Goal: Task Accomplishment & Management: Manage account settings

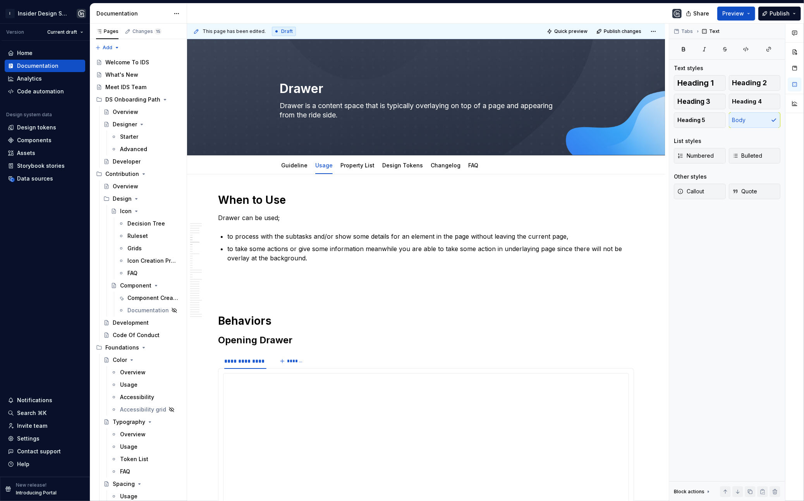
scroll to position [1358, 0]
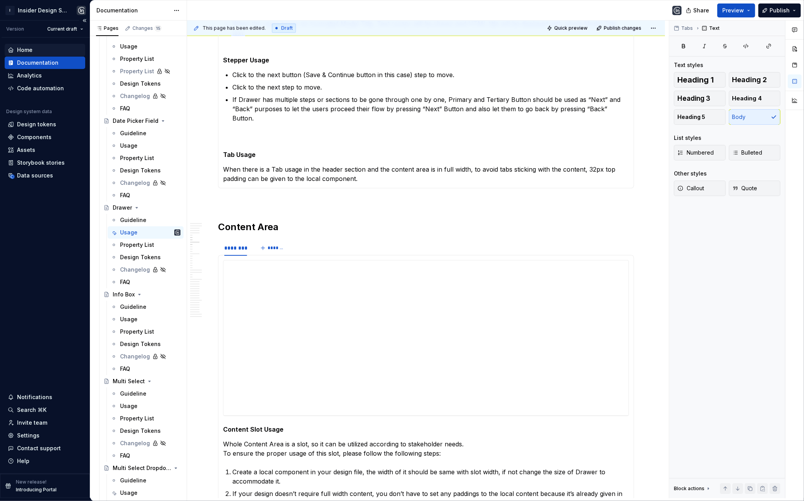
click at [30, 50] on div "Home" at bounding box center [24, 50] width 15 height 8
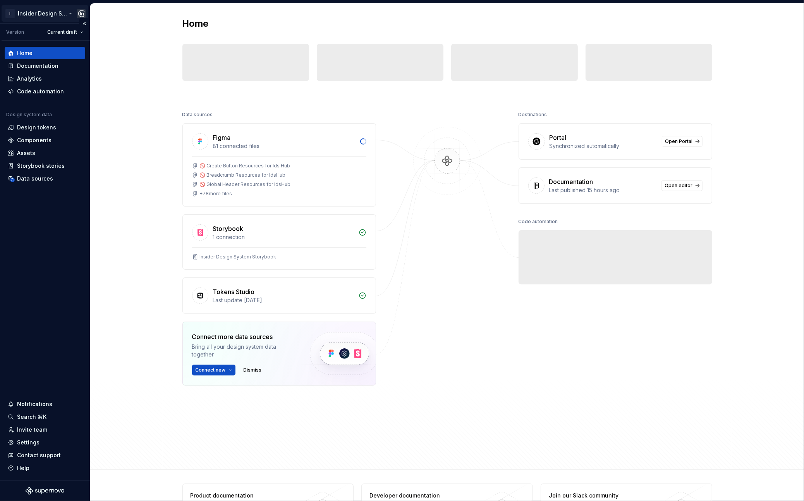
click at [58, 14] on html "I Insider Design System Version Current draft Home Documentation Analytics Code…" at bounding box center [402, 250] width 804 height 501
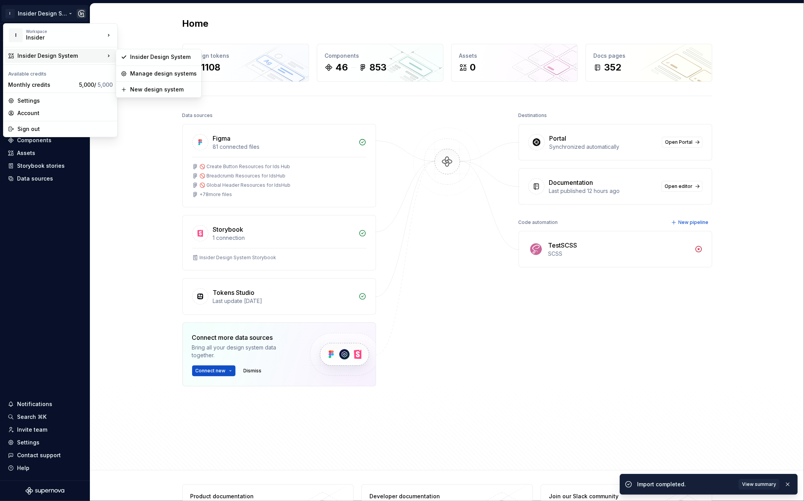
click at [51, 54] on div "Insider Design System" at bounding box center [61, 56] width 88 height 8
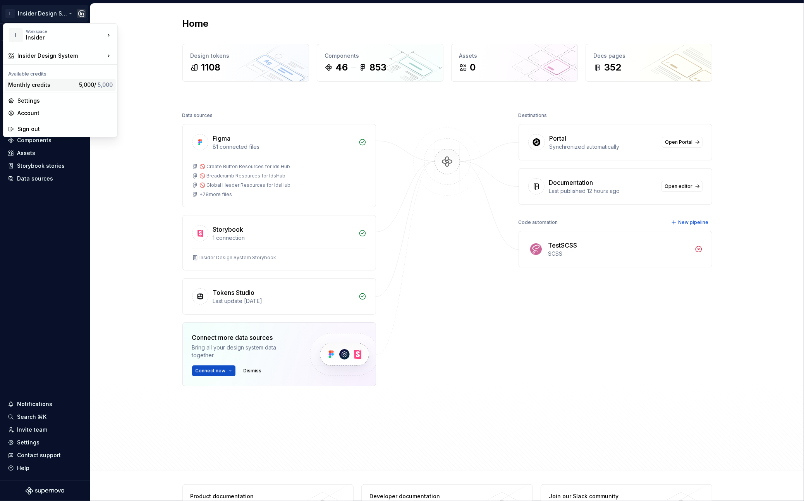
click at [48, 85] on div "Monthly credits" at bounding box center [42, 85] width 68 height 8
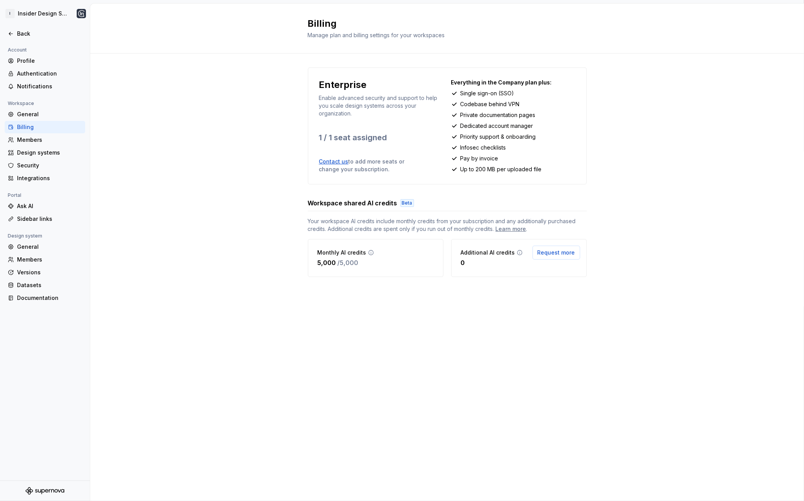
click at [365, 254] on div "Monthly AI credits" at bounding box center [346, 253] width 57 height 8
click at [35, 206] on div "Ask AI" at bounding box center [49, 206] width 65 height 8
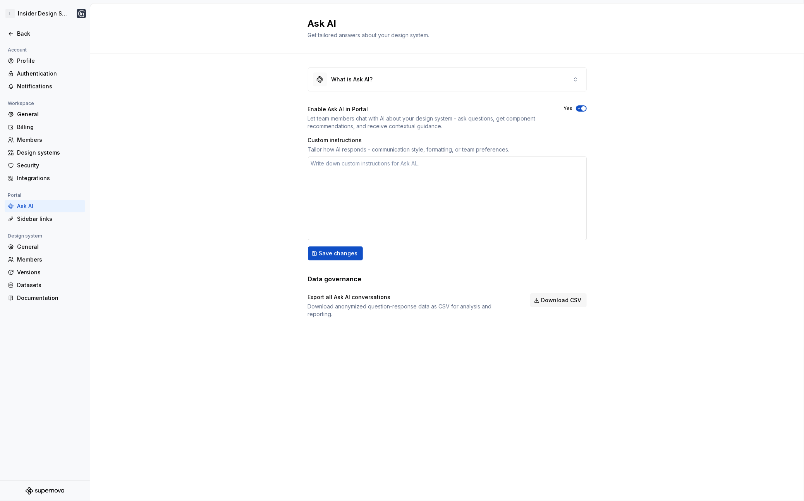
click at [365, 168] on textarea at bounding box center [447, 198] width 279 height 84
click at [431, 79] on div "What is Ask AI?" at bounding box center [447, 79] width 278 height 23
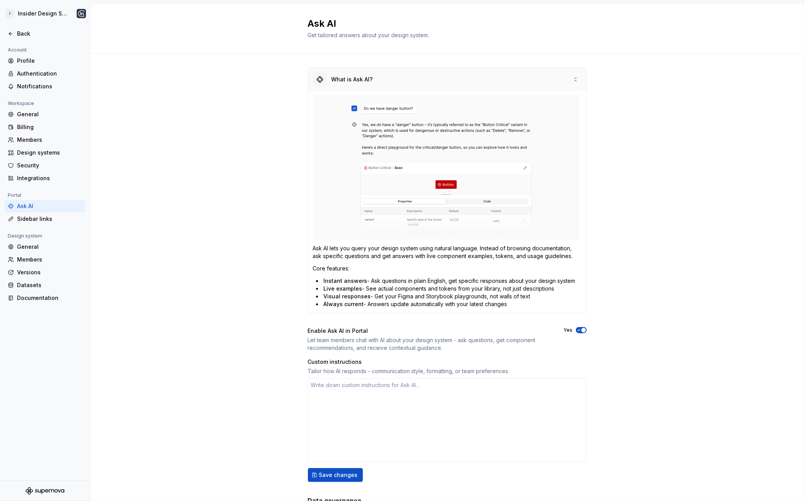
click at [431, 79] on div "What is Ask AI?" at bounding box center [447, 79] width 278 height 23
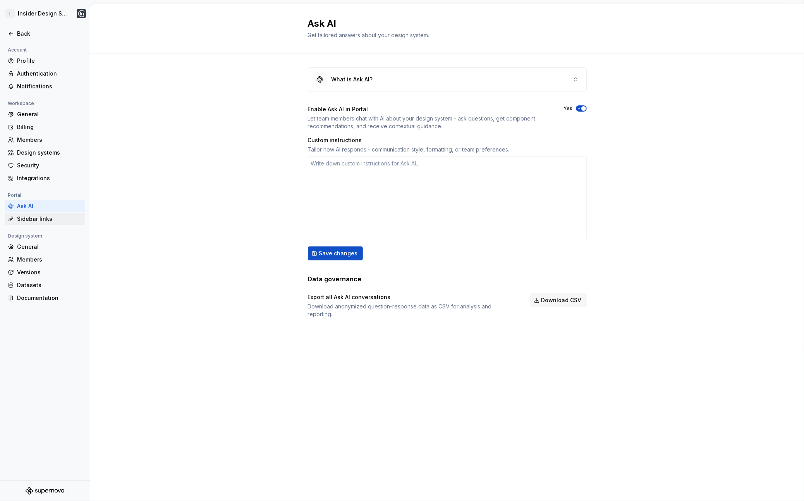
click at [50, 220] on div "Sidebar links" at bounding box center [49, 219] width 65 height 8
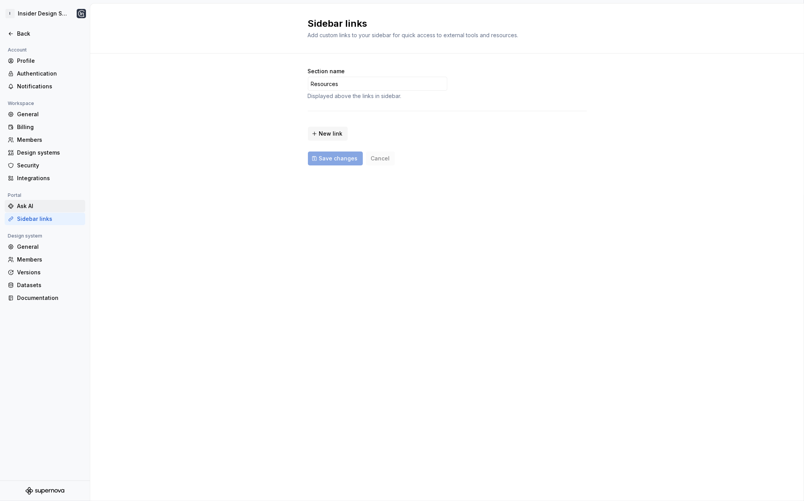
click at [41, 206] on div "Ask AI" at bounding box center [49, 206] width 65 height 8
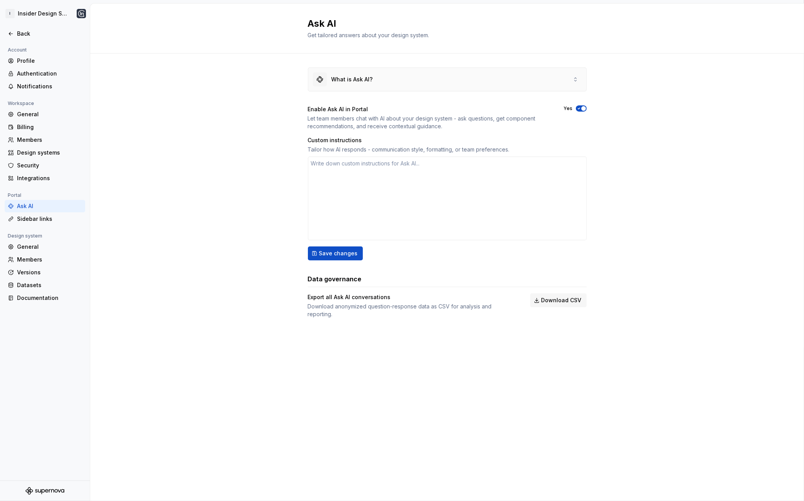
click at [387, 87] on div "What is Ask AI?" at bounding box center [447, 79] width 278 height 23
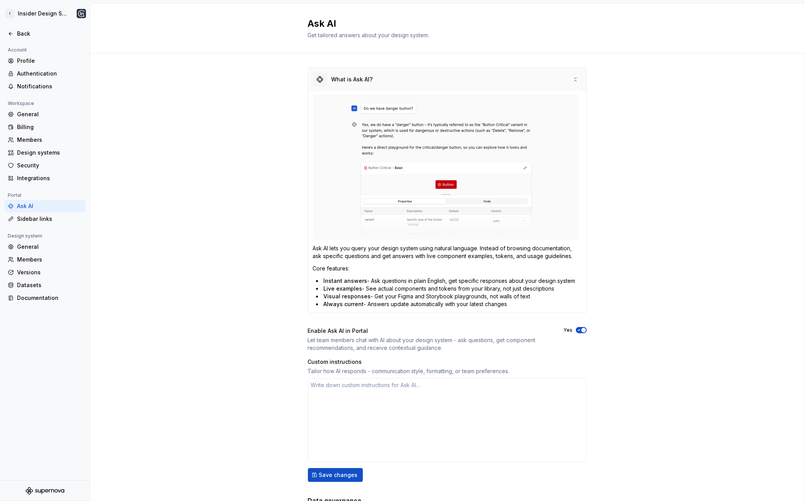
click at [388, 84] on div "What is Ask AI?" at bounding box center [447, 79] width 278 height 23
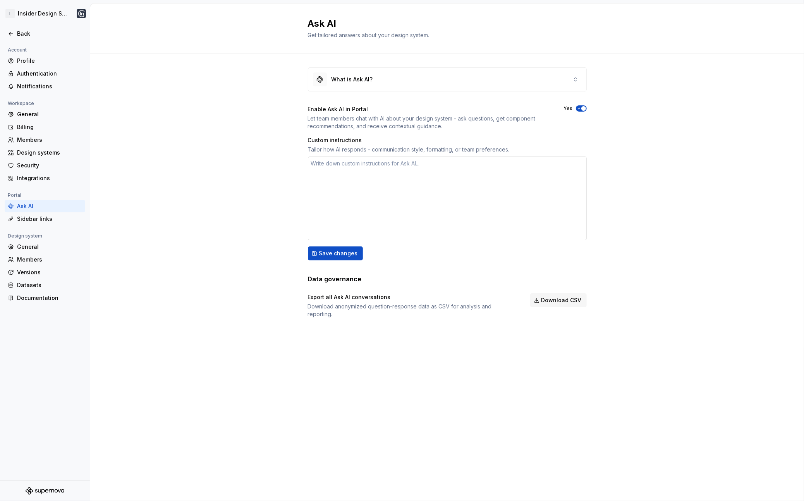
click at [391, 189] on textarea at bounding box center [447, 198] width 279 height 84
click at [398, 259] on div "Save changes" at bounding box center [447, 253] width 279 height 14
click at [376, 172] on textarea at bounding box center [447, 198] width 279 height 84
click at [379, 86] on div "What is Ask AI?" at bounding box center [447, 79] width 278 height 23
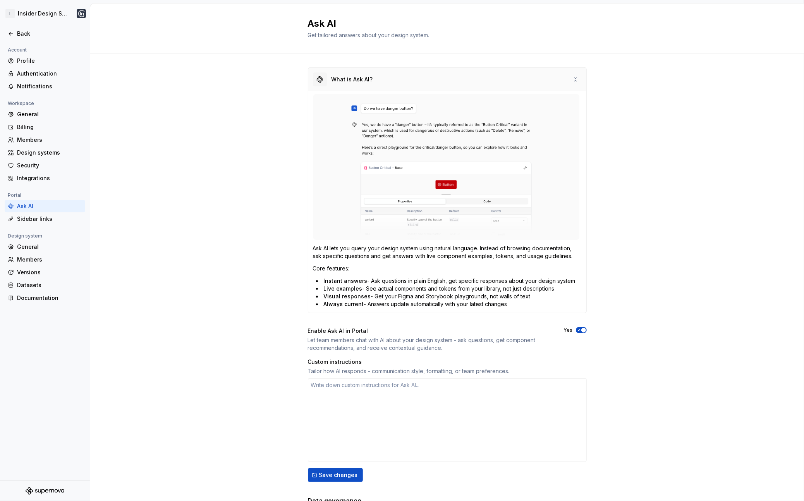
click at [379, 86] on div "What is Ask AI?" at bounding box center [447, 79] width 278 height 23
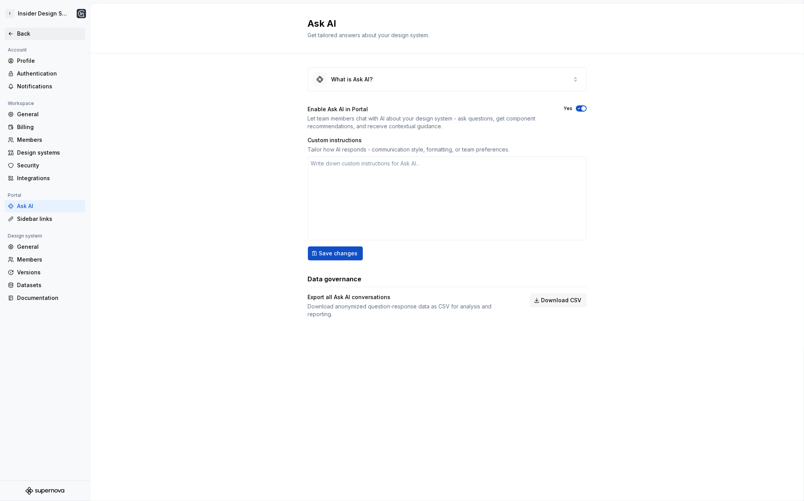
click at [17, 34] on div "Back" at bounding box center [49, 34] width 65 height 8
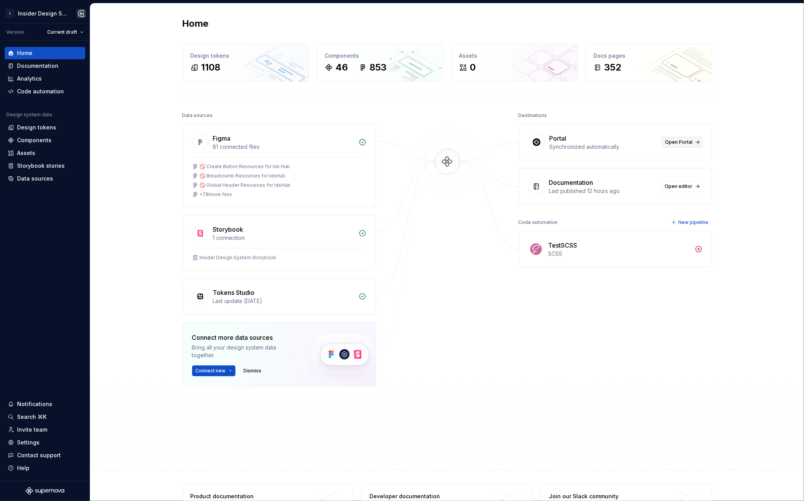
click at [673, 144] on span "Open Portal" at bounding box center [678, 142] width 27 height 6
click at [32, 61] on div "Documentation" at bounding box center [45, 66] width 81 height 12
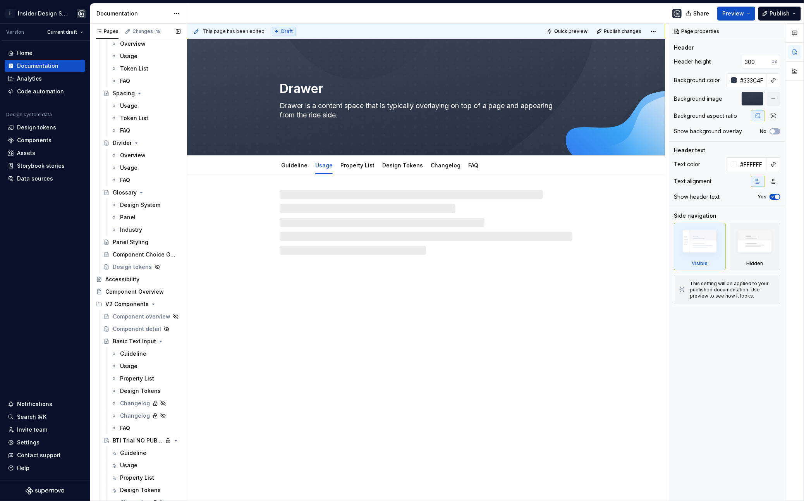
scroll to position [541, 0]
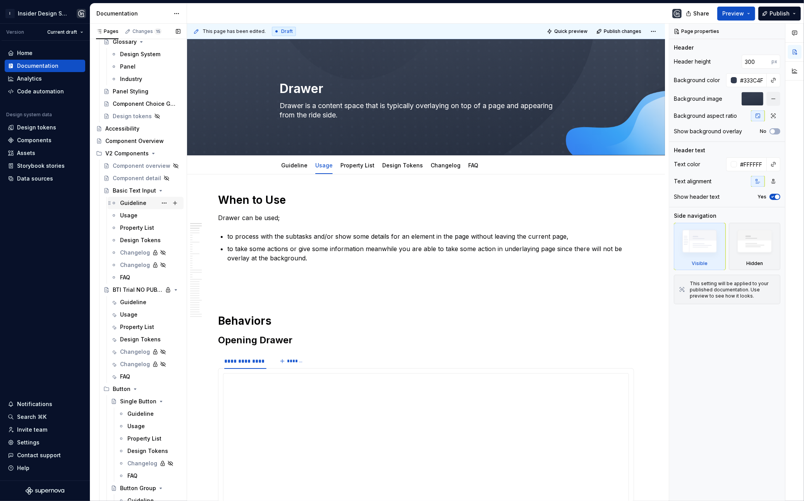
click at [134, 202] on div "Guideline" at bounding box center [133, 203] width 26 height 8
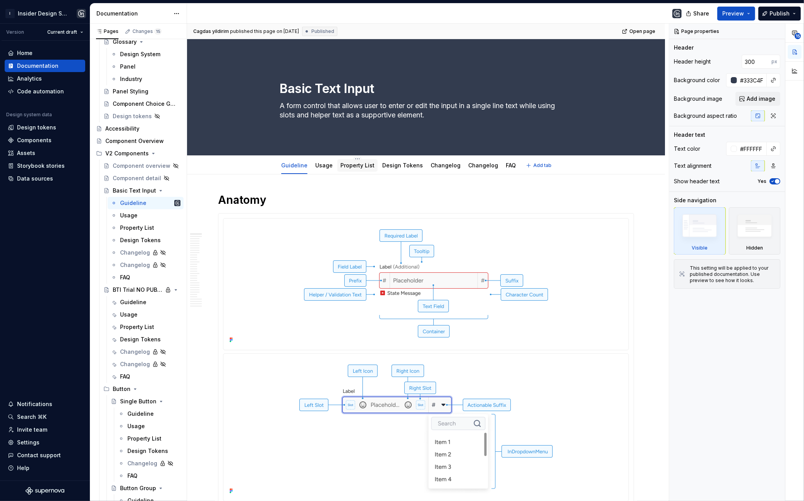
click at [364, 170] on div "Property List" at bounding box center [357, 165] width 40 height 12
click at [361, 165] on link "Property List" at bounding box center [357, 165] width 34 height 7
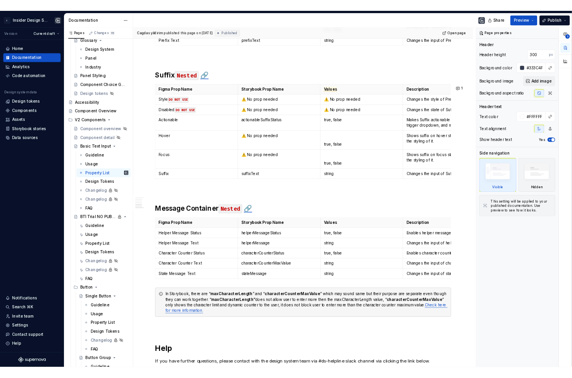
scroll to position [771, 0]
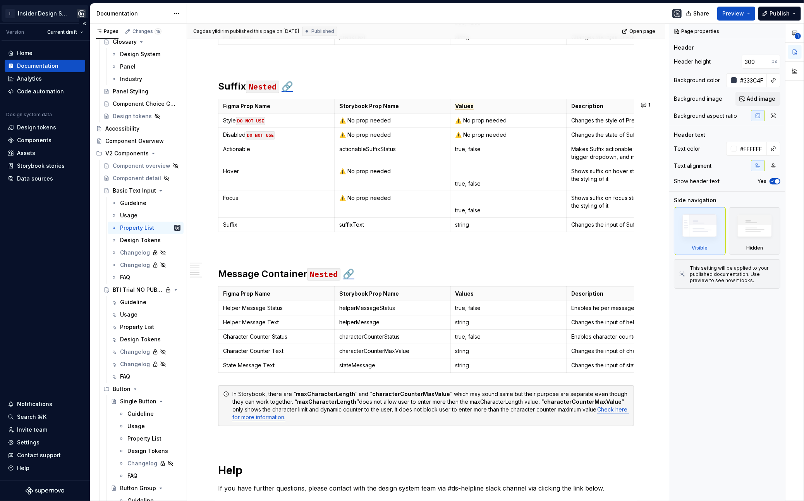
click at [34, 17] on html "I Insider Design System Version Current draft Home Documentation Analytics Code…" at bounding box center [402, 250] width 804 height 501
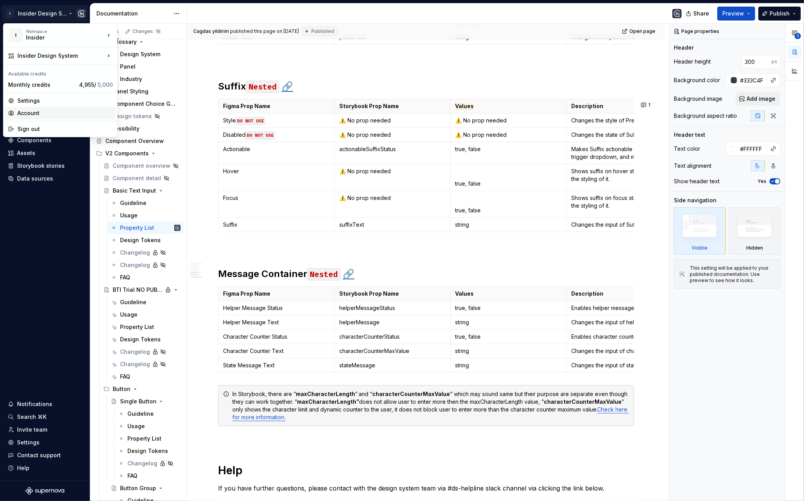
click at [45, 108] on div "Account" at bounding box center [60, 113] width 111 height 12
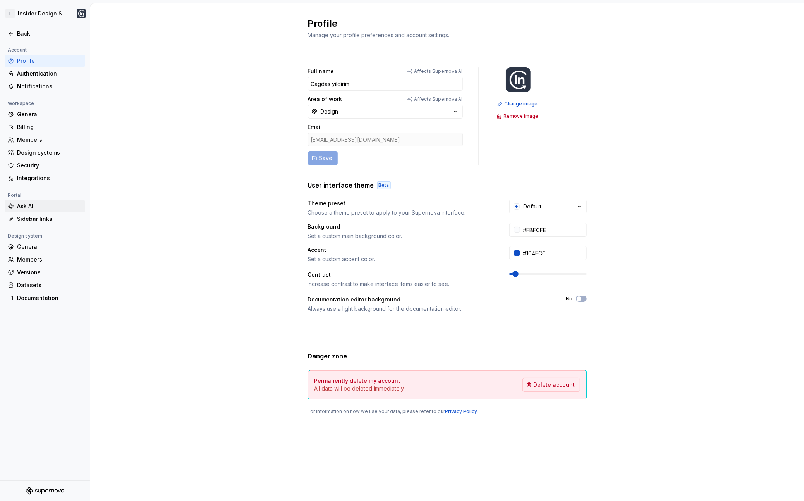
click at [34, 203] on div "Ask AI" at bounding box center [49, 206] width 65 height 8
type textarea "*"
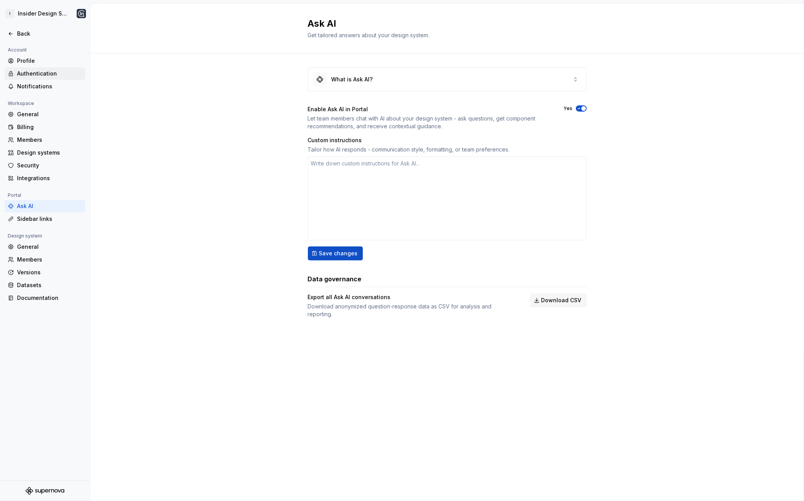
click at [52, 70] on div "Authentication" at bounding box center [49, 74] width 65 height 8
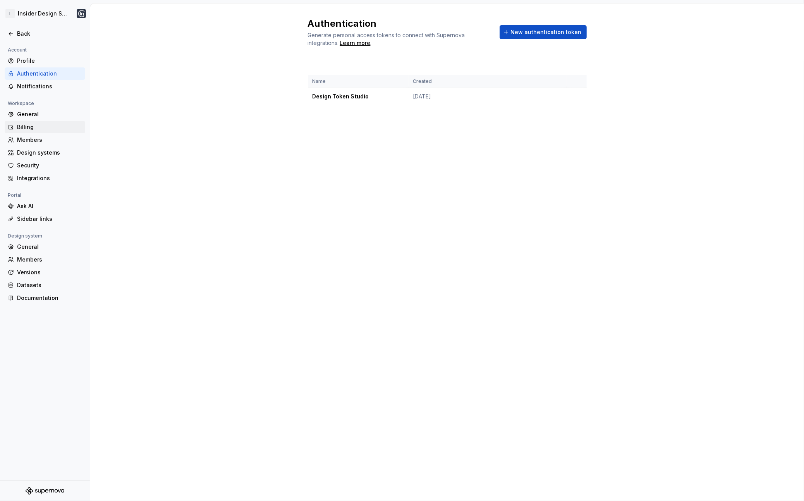
click at [43, 127] on div "Billing" at bounding box center [49, 127] width 65 height 8
